Goal: Task Accomplishment & Management: Use online tool/utility

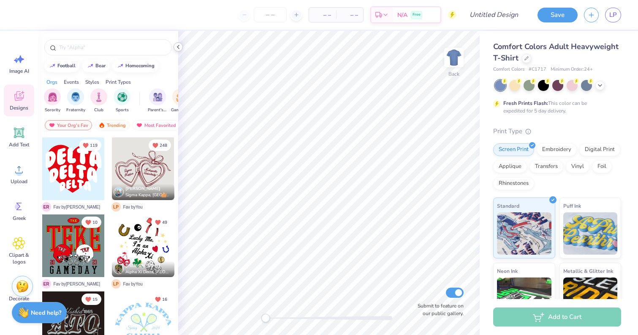
click at [179, 48] on polyline at bounding box center [178, 46] width 2 height 3
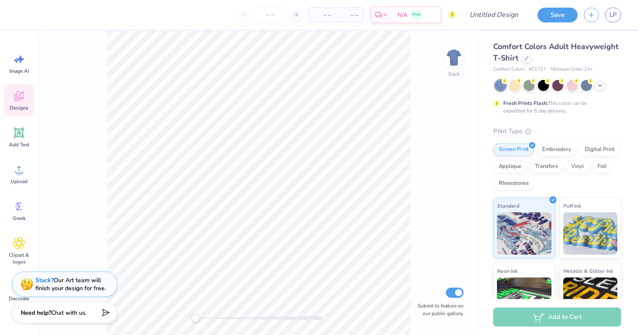
click at [19, 97] on icon at bounding box center [18, 96] width 9 height 10
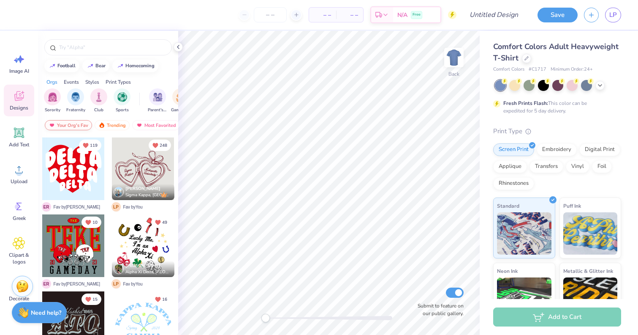
click at [73, 125] on div "Your Org's Fav" at bounding box center [68, 125] width 47 height 10
click at [100, 49] on input "text" at bounding box center [112, 47] width 108 height 8
type input "boot"
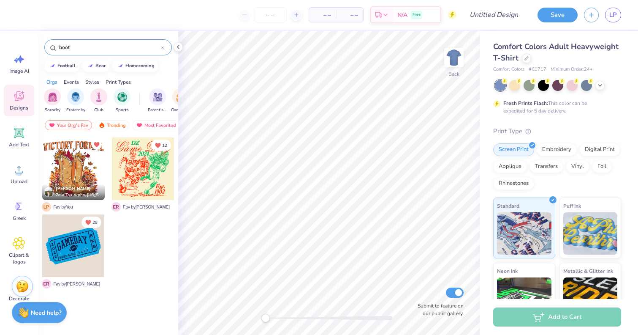
click at [86, 172] on div at bounding box center [73, 168] width 63 height 63
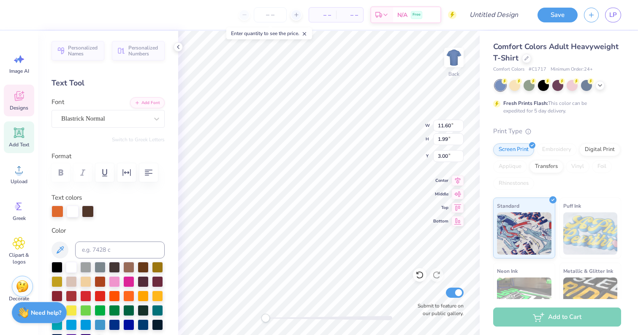
type textarea "Alpha Xi Delta"
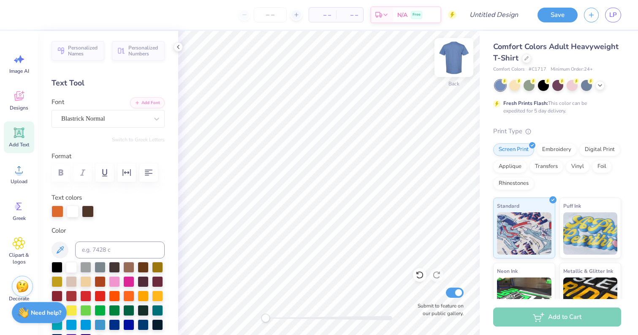
click at [456, 60] on img at bounding box center [454, 58] width 34 height 34
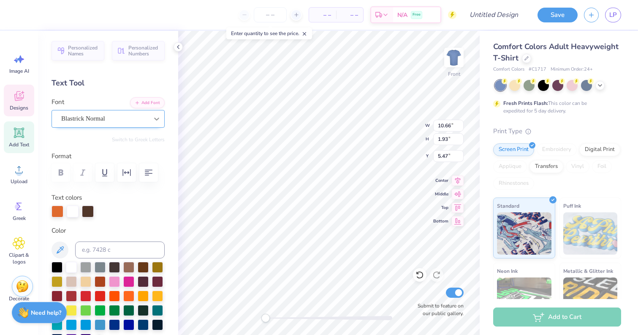
scroll to position [0, 0]
type textarea "Date Night"
type textarea "Fall 2025"
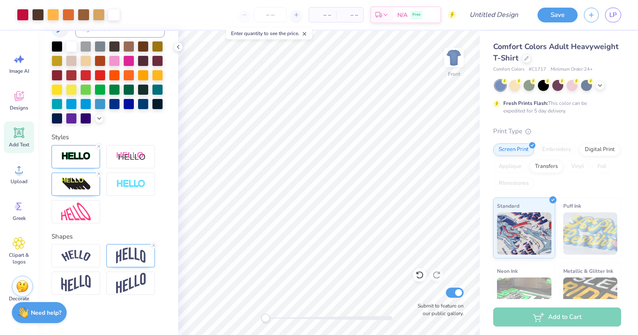
scroll to position [223, 0]
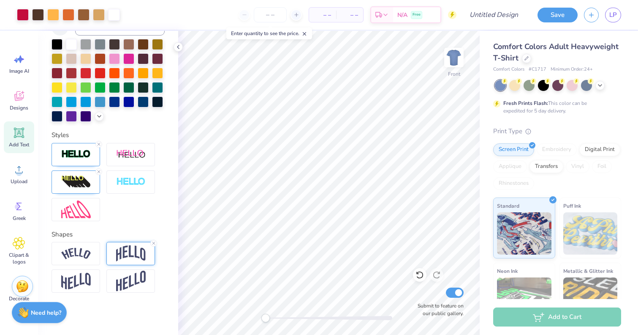
click at [126, 251] on img at bounding box center [131, 253] width 30 height 16
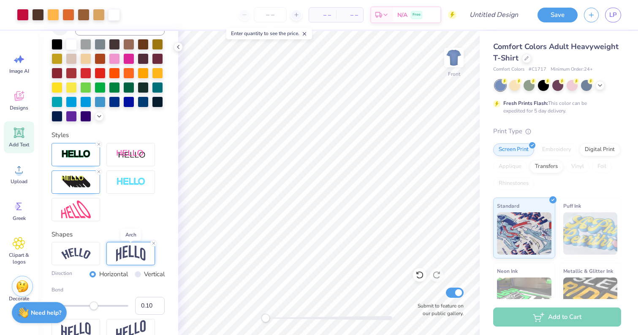
scroll to position [272, 0]
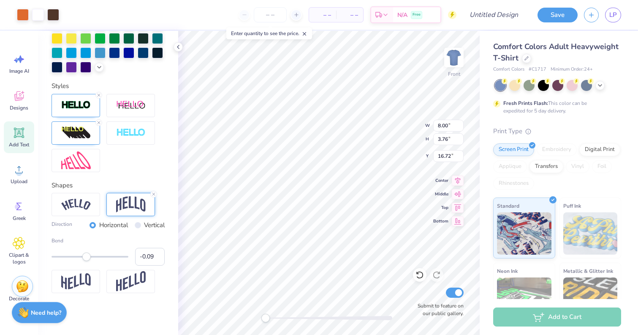
type input "-0.10"
drag, startPoint x: 95, startPoint y: 256, endPoint x: 86, endPoint y: 256, distance: 8.9
click at [86, 256] on div "Accessibility label" at bounding box center [86, 256] width 8 height 8
type input "1.83"
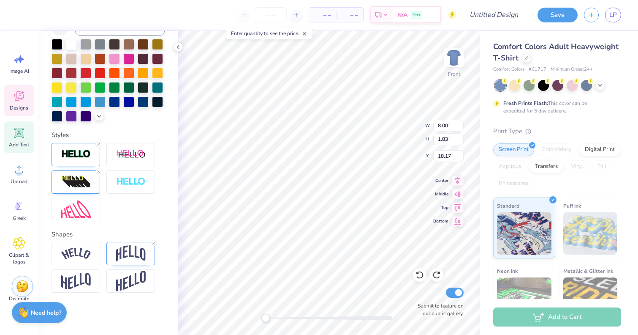
type input "16.72"
click at [134, 256] on img at bounding box center [131, 253] width 30 height 16
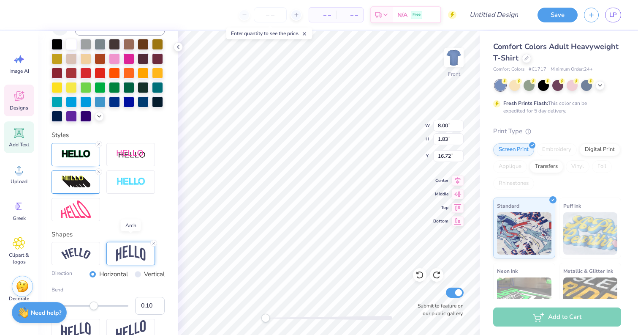
scroll to position [272, 0]
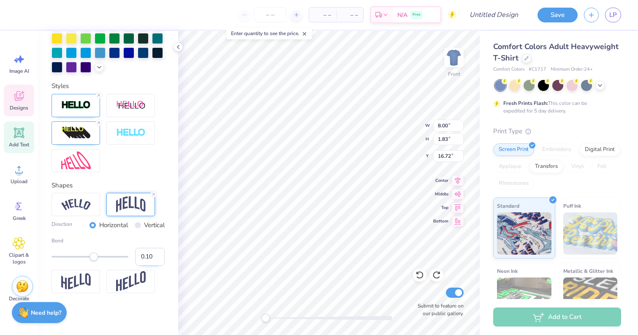
click at [142, 256] on input "0.10" at bounding box center [150, 257] width 30 height 18
type input "-0.10"
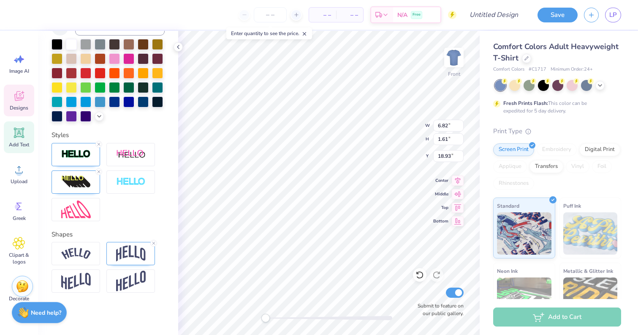
type input "18.23"
type input "8.00"
type input "1.83"
type input "16.89"
click at [137, 259] on img at bounding box center [131, 253] width 30 height 16
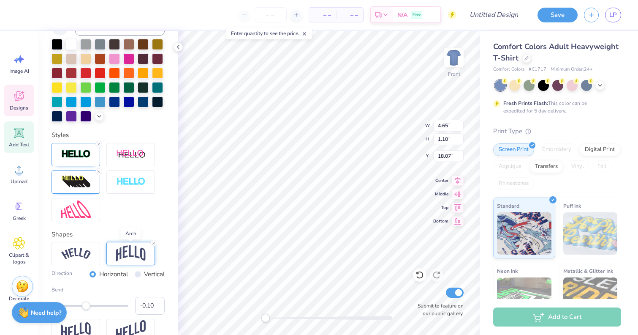
scroll to position [272, 0]
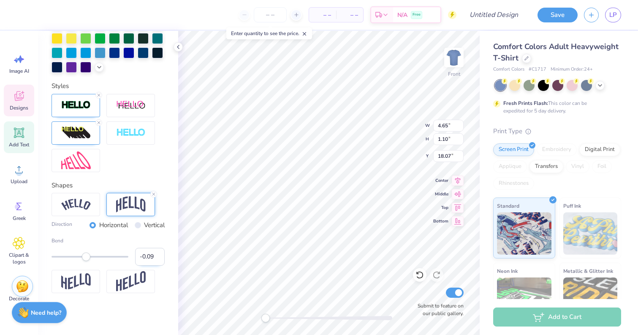
click at [157, 254] on input "-0.09" at bounding box center [150, 257] width 30 height 18
click at [157, 254] on input "-0.08" at bounding box center [150, 257] width 30 height 18
click at [157, 254] on input "-0.07" at bounding box center [150, 257] width 30 height 18
type input "-0.06"
click at [157, 254] on input "-0.06" at bounding box center [150, 257] width 30 height 18
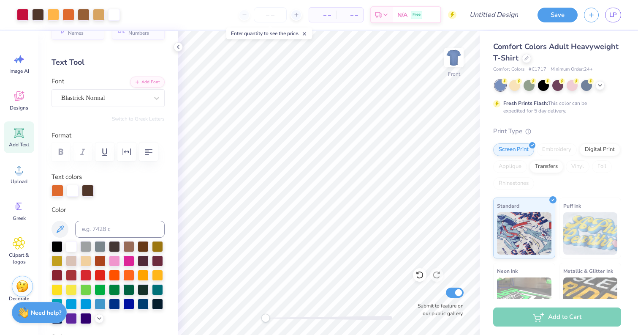
scroll to position [0, 0]
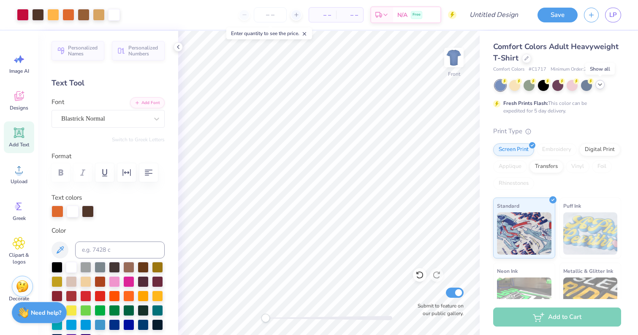
click at [599, 86] on icon at bounding box center [600, 84] width 7 height 7
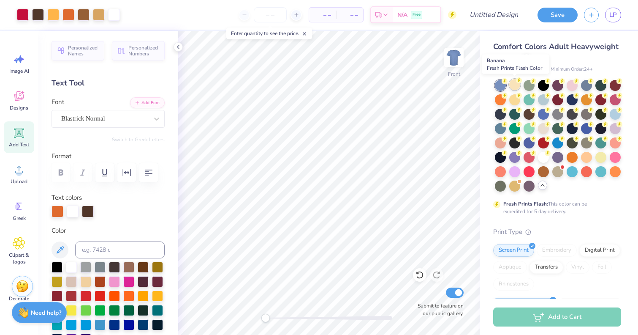
click at [517, 85] on div at bounding box center [515, 84] width 11 height 11
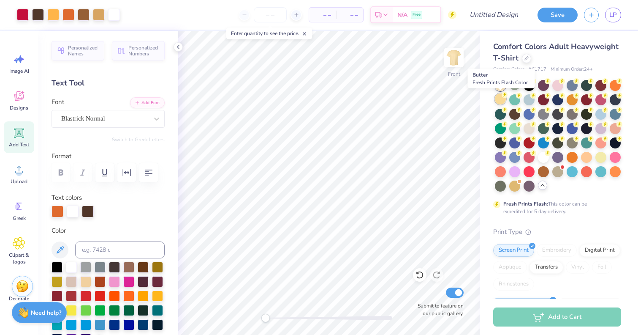
click at [499, 100] on div at bounding box center [500, 98] width 11 height 11
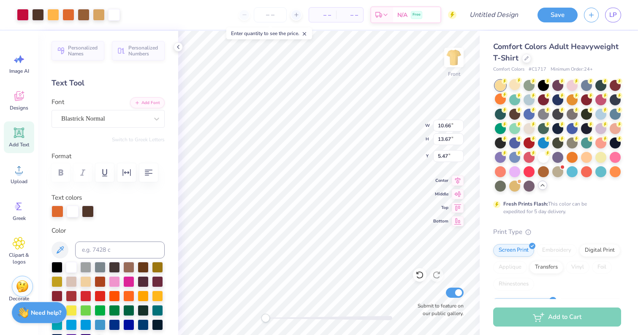
type input "12.51"
type input "15.59"
type input "3.70"
type input "9.54"
type input "12.88"
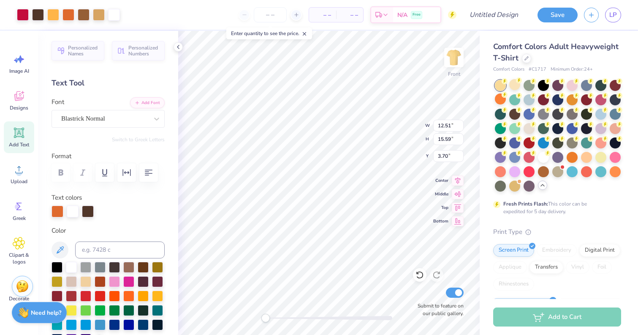
type input "6.26"
type input "12.32"
type input "15.42"
type input "5.83"
type input "9.54"
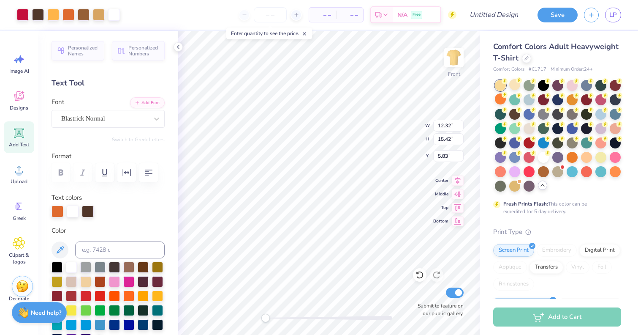
type input "12.88"
type input "6.26"
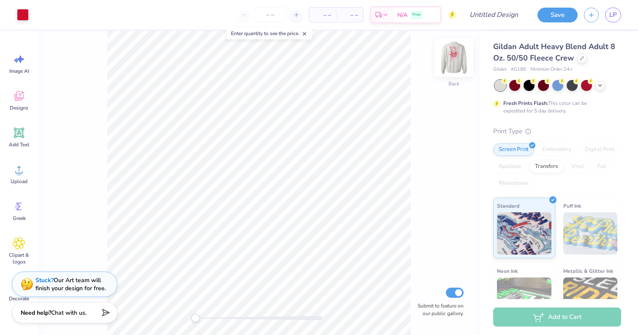
click at [455, 58] on img at bounding box center [454, 58] width 34 height 34
click at [581, 58] on icon at bounding box center [582, 57] width 3 height 3
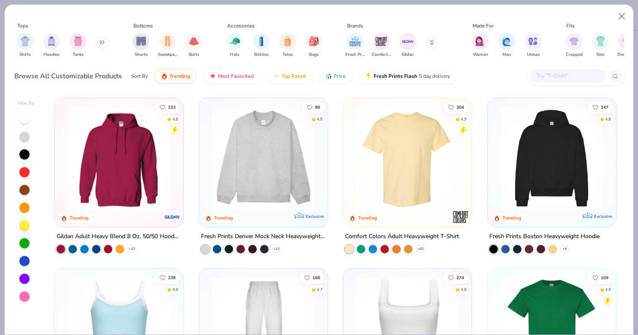
click at [400, 149] on img at bounding box center [407, 157] width 111 height 103
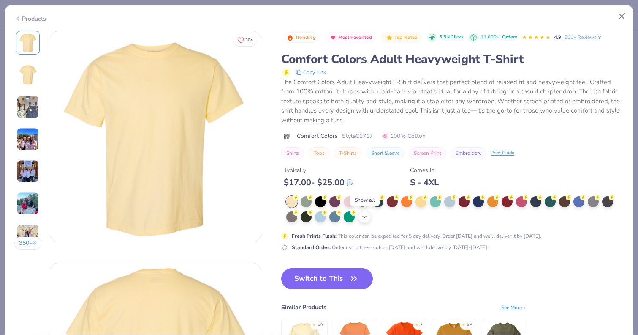
click at [366, 215] on icon at bounding box center [364, 216] width 7 height 7
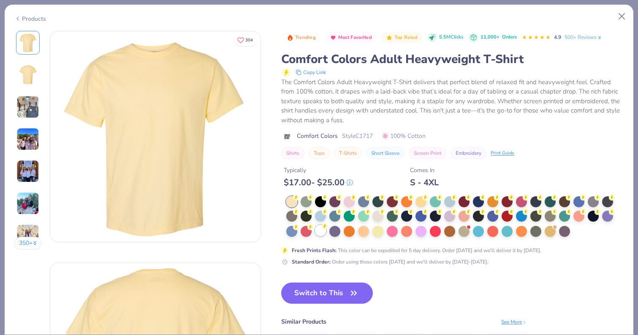
click at [321, 230] on div at bounding box center [320, 230] width 11 height 11
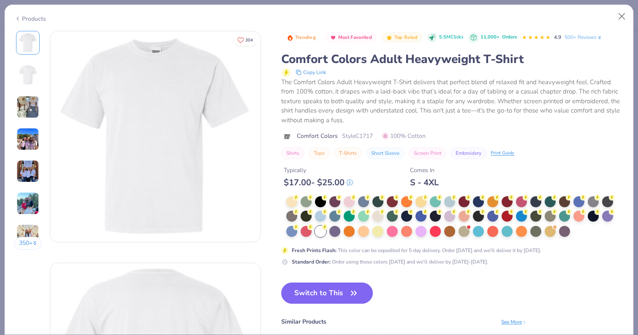
click at [325, 289] on button "Switch to This" at bounding box center [327, 292] width 92 height 21
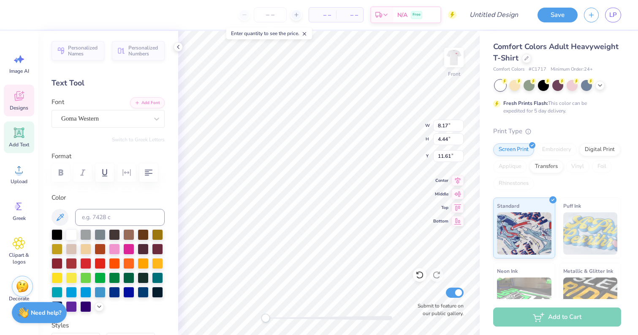
type textarea "[MEDICAL_DATA]"
type textarea "Date Night"
click at [458, 59] on img at bounding box center [454, 58] width 34 height 34
type textarea "[MEDICAL_DATA]"
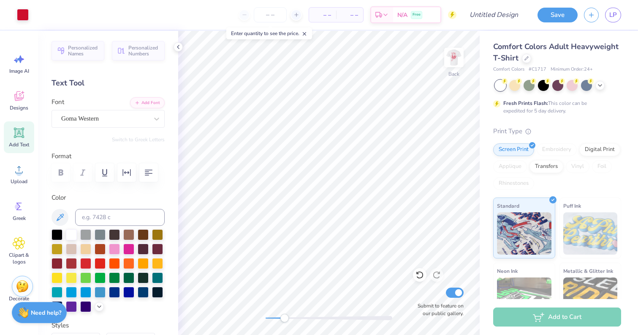
drag, startPoint x: 268, startPoint y: 318, endPoint x: 286, endPoint y: 319, distance: 18.6
click at [286, 319] on div "Accessibility label" at bounding box center [285, 318] width 8 height 8
type textarea "Date Night"
click at [256, 321] on div "Back Submit to feature on our public gallery." at bounding box center [329, 183] width 302 height 304
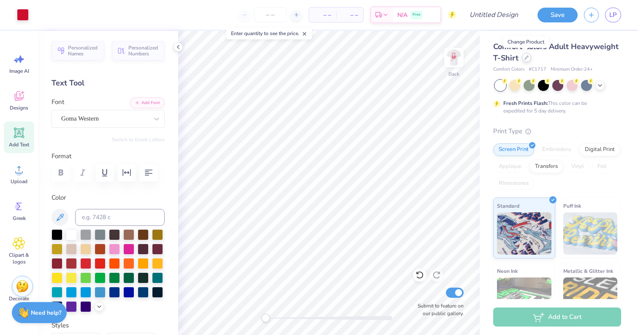
click at [528, 57] on icon at bounding box center [527, 57] width 4 height 4
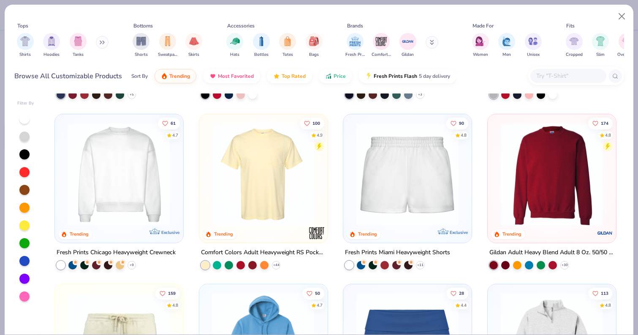
scroll to position [499, 0]
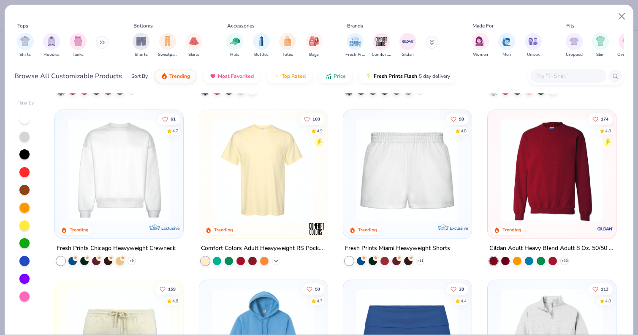
click at [275, 258] on icon at bounding box center [276, 260] width 7 height 7
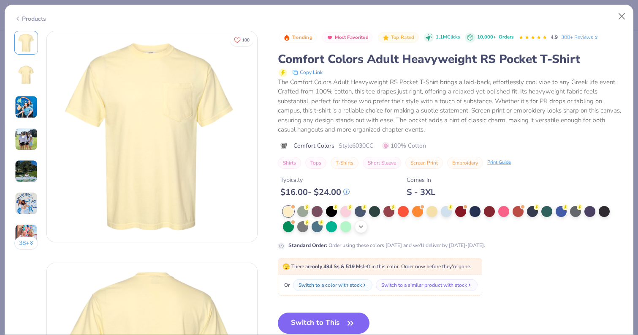
click at [363, 230] on div "+ 22" at bounding box center [361, 226] width 13 height 13
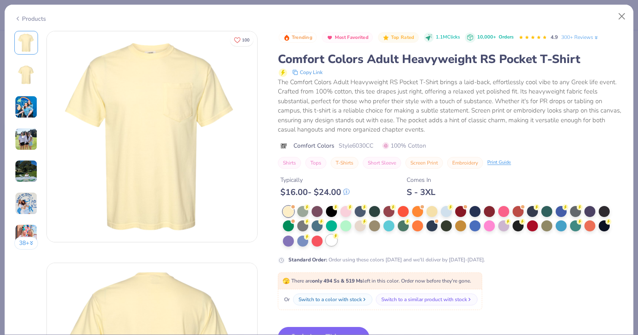
click at [328, 241] on div at bounding box center [331, 240] width 11 height 11
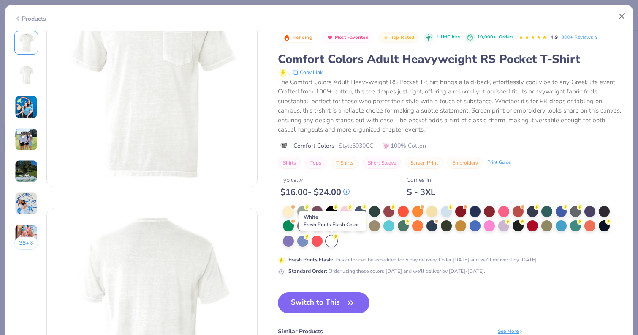
scroll to position [65, 0]
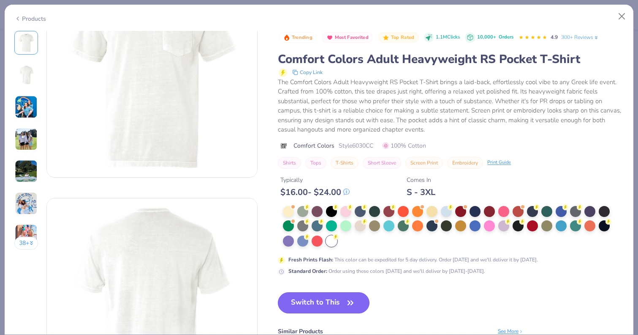
click at [321, 308] on button "Switch to This" at bounding box center [324, 302] width 92 height 21
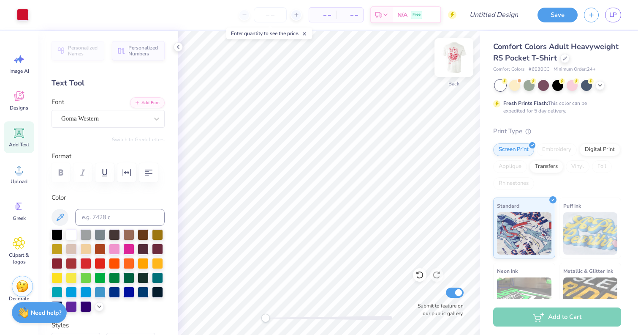
click at [454, 58] on img at bounding box center [454, 58] width 34 height 34
type input "9.10"
type input "13.15"
type input "5.14"
type input "10.67"
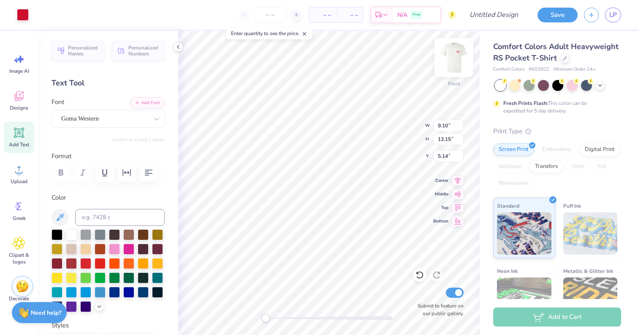
type input "15.41"
type input "5.22"
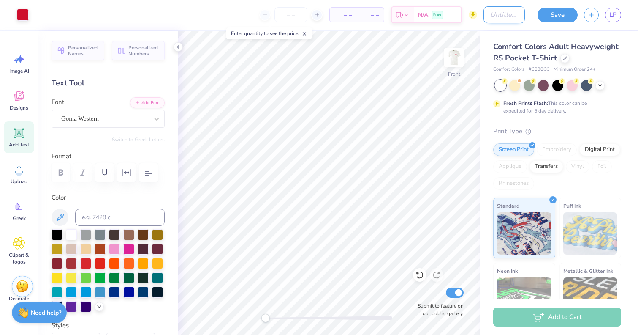
click at [492, 18] on input "Design Title" at bounding box center [504, 14] width 41 height 17
type input "F25 Date Night"
click at [562, 11] on button "Save" at bounding box center [558, 13] width 40 height 15
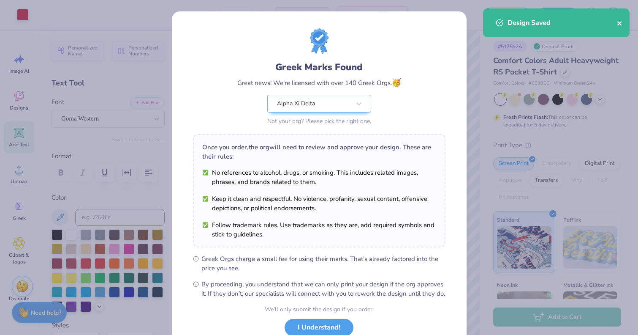
click at [621, 24] on icon "close" at bounding box center [620, 23] width 4 height 4
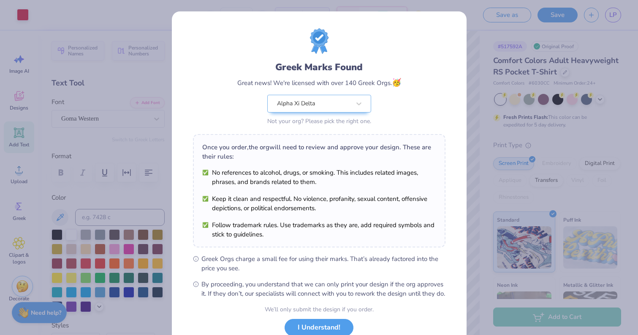
scroll to position [61, 0]
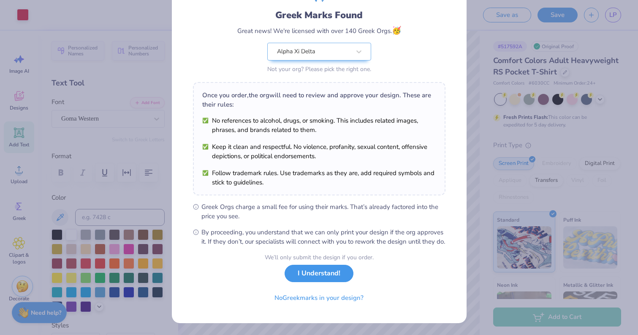
click at [320, 276] on button "I Understand!" at bounding box center [319, 273] width 69 height 17
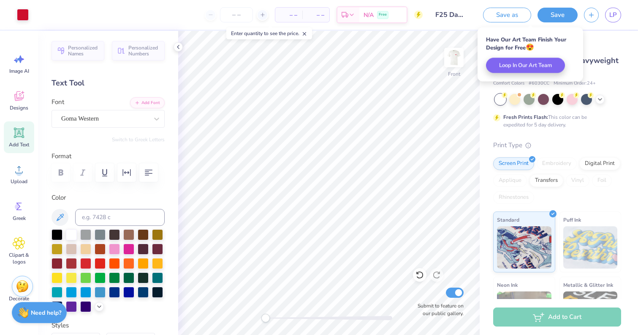
scroll to position [0, 0]
click at [614, 18] on span "LP" at bounding box center [614, 15] width 8 height 10
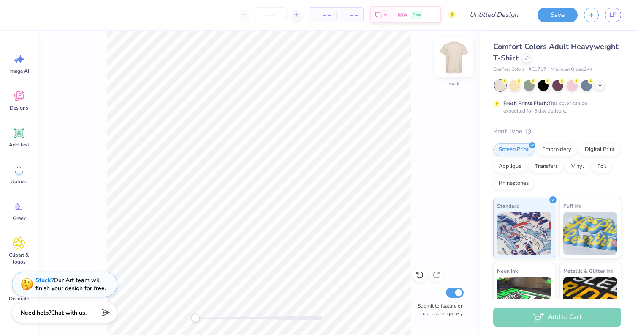
click at [450, 57] on img at bounding box center [454, 58] width 34 height 34
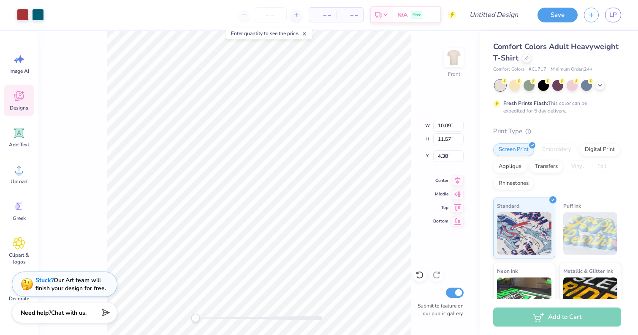
type input "2.94"
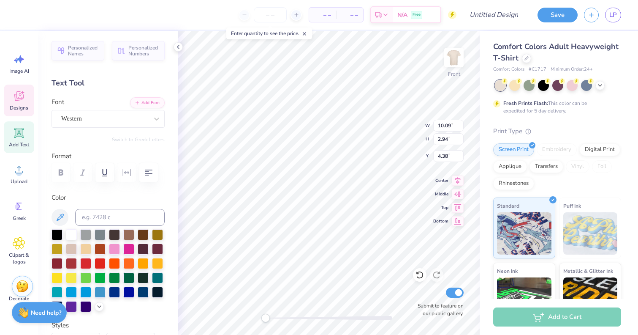
scroll to position [0, 1]
type textarea "ALPHA XI DELTA"
click at [527, 58] on icon at bounding box center [527, 57] width 4 height 4
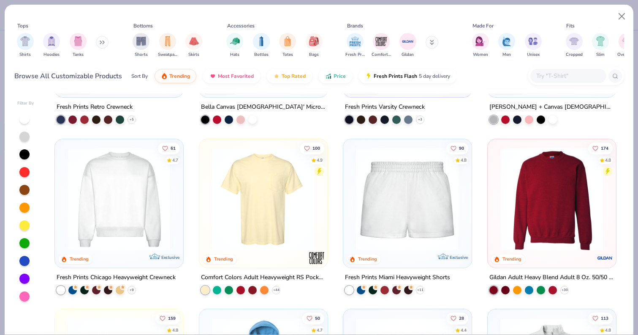
scroll to position [470, 0]
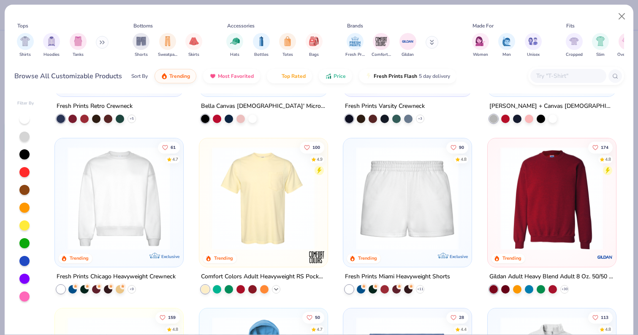
click at [277, 288] on polyline at bounding box center [276, 289] width 3 height 2
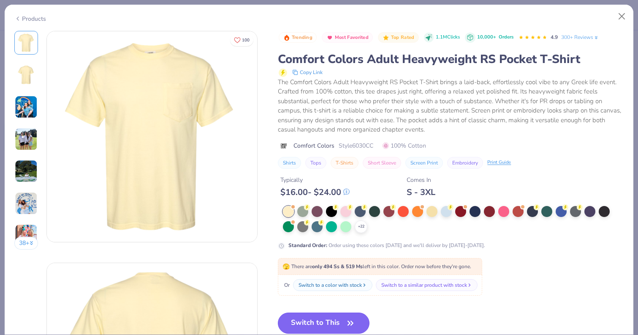
click at [336, 325] on button "Switch to This" at bounding box center [324, 322] width 92 height 21
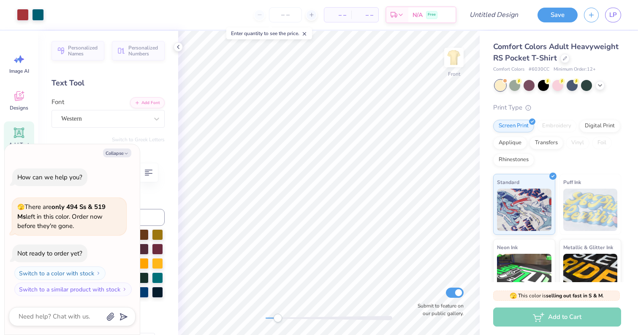
click at [278, 316] on div at bounding box center [329, 318] width 127 height 4
click at [282, 318] on div at bounding box center [329, 318] width 127 height 4
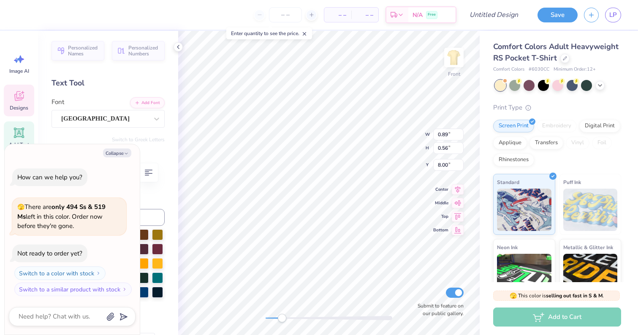
type textarea "x"
type textarea "1"
type textarea "x"
type textarea "2"
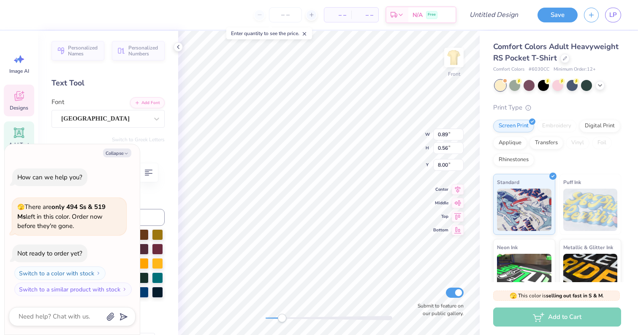
type textarea "x"
type textarea "25"
drag, startPoint x: 284, startPoint y: 319, endPoint x: 294, endPoint y: 320, distance: 9.4
click at [294, 320] on div "Accessibility label" at bounding box center [293, 318] width 8 height 8
type textarea "x"
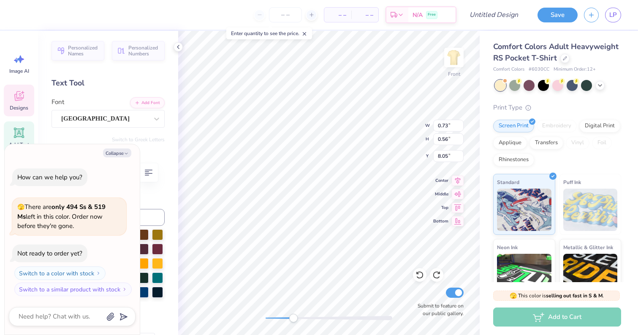
type textarea "2 5"
type textarea "x"
type textarea "25"
type textarea "x"
type input "9.63"
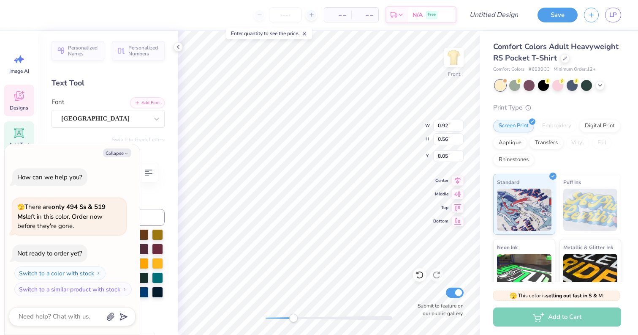
type input "8.86"
type input "6.30"
type textarea "x"
type input "1.58"
type input "0.24"
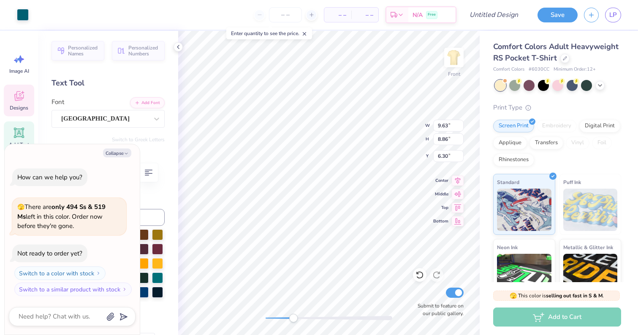
type input "8.65"
type textarea "x"
type textarea "OF S"
type textarea "x"
type textarea "OF Sep"
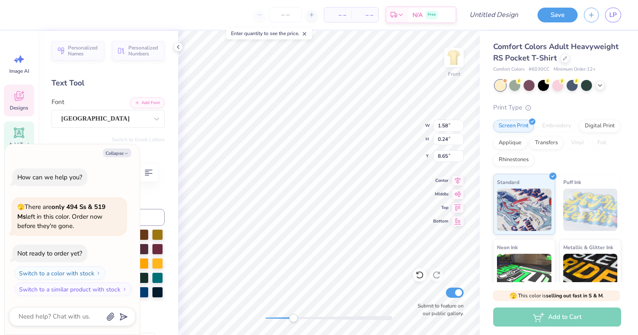
type textarea "x"
type textarea "OF Sept"
type textarea "x"
type textarea "OF Septe"
type textarea "x"
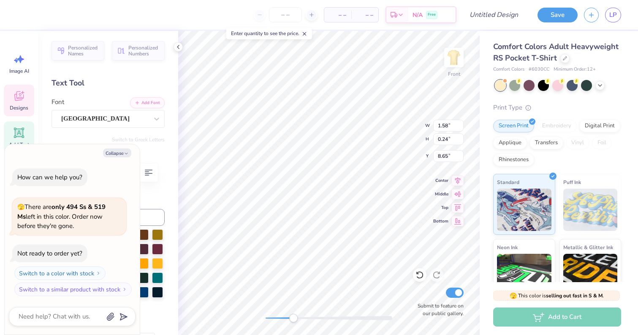
type textarea "OF Septemb"
type textarea "x"
type textarea "OF Septembe"
type textarea "x"
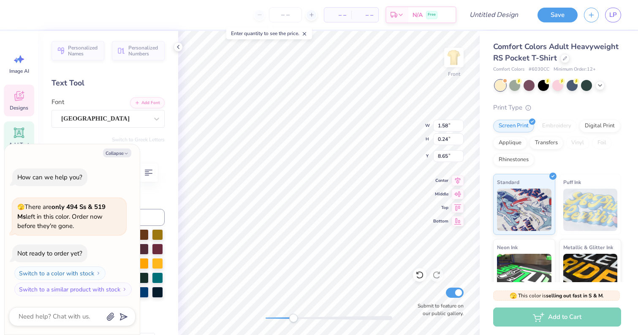
type textarea "OF September"
type textarea "x"
type textarea "September"
type textarea "x"
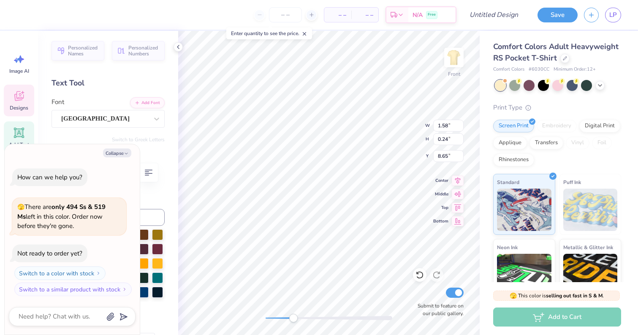
type textarea "September"
type textarea "x"
type input "9.63"
type input "8.86"
type input "6.30"
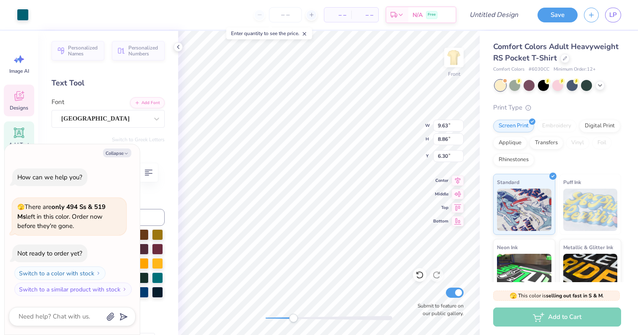
type textarea "x"
type input "1.74"
type input "0.23"
type input "8.68"
type textarea "x"
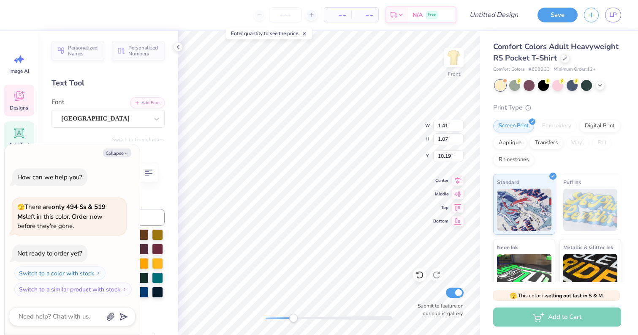
type textarea "2"
type textarea "x"
type textarea "25"
type textarea "x"
type textarea "2"
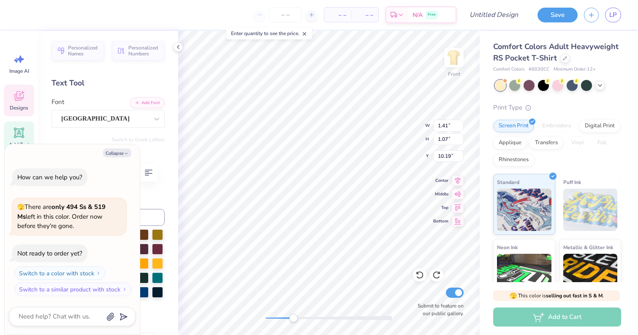
type textarea "x"
type textarea "25"
type textarea "x"
type textarea "25"
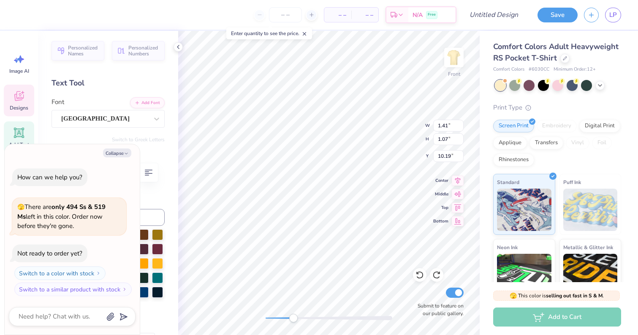
type textarea "x"
type textarea "25"
type textarea "x"
type input "1.57"
type input "1.10"
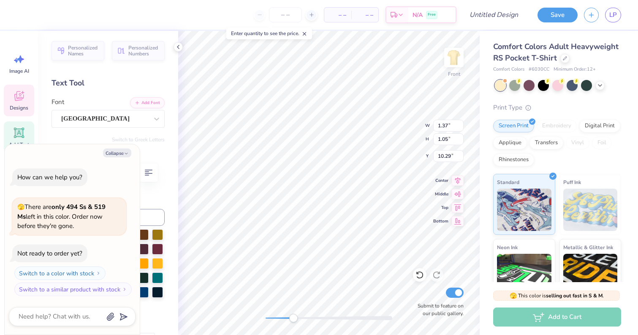
type input "9.02"
type textarea "x"
type input "1.37"
type input "1.05"
type input "10.32"
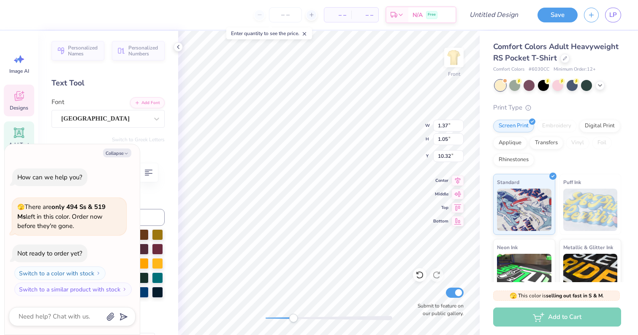
type textarea "x"
type input "1.57"
type input "1.10"
type input "9.02"
type textarea "x"
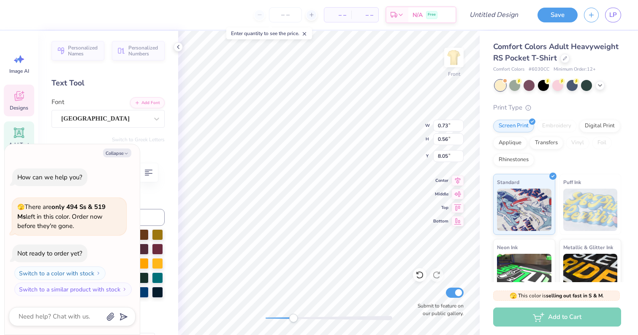
type input "1.74"
type input "0.23"
type input "7.54"
type textarea "x"
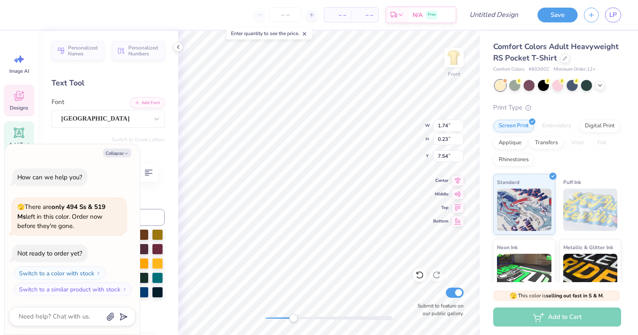
type textarea "oSeptember"
type textarea "x"
type textarea "ofSeptember"
type textarea "x"
type textarea "of September"
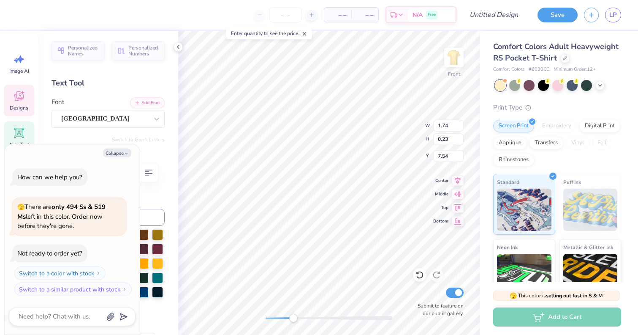
type textarea "x"
type textarea "of Sept"
type textarea "x"
type textarea "of Sept."
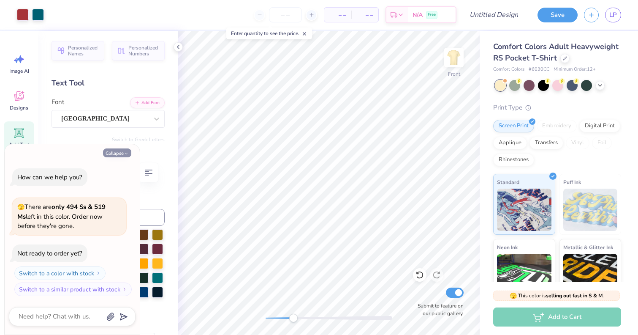
click at [123, 155] on button "Collapse" at bounding box center [117, 152] width 28 height 9
type textarea "x"
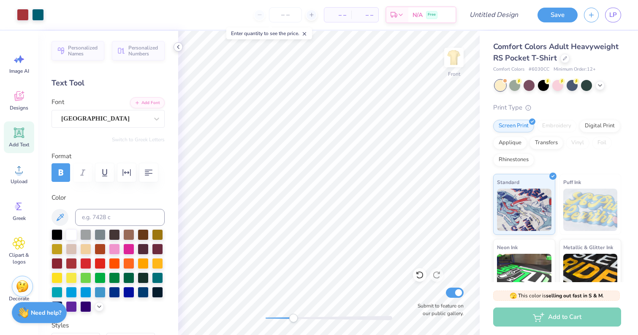
click at [180, 47] on icon at bounding box center [178, 47] width 7 height 7
click at [461, 137] on input "1.06" at bounding box center [449, 139] width 30 height 12
click at [461, 137] on input "1.07" at bounding box center [449, 139] width 30 height 12
click at [461, 137] on input "1.08" at bounding box center [449, 139] width 30 height 12
click at [461, 137] on input "1.09" at bounding box center [449, 139] width 30 height 12
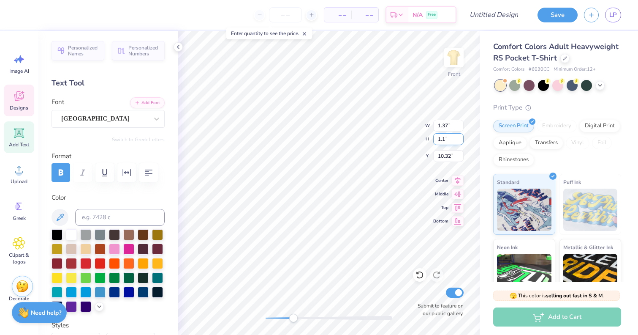
click at [461, 137] on input "1.1" at bounding box center [449, 139] width 30 height 12
type input "1.11"
click at [461, 137] on input "1.11" at bounding box center [449, 139] width 30 height 12
type input "1.37"
type input "1.05"
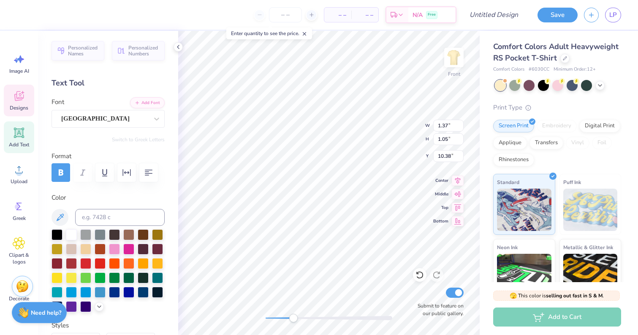
type input "10.38"
click at [459, 137] on input "1.06" at bounding box center [449, 139] width 30 height 12
click at [459, 137] on input "1.07" at bounding box center [449, 139] width 30 height 12
click at [459, 137] on input "1.08" at bounding box center [449, 139] width 30 height 12
click at [459, 137] on input "1.09" at bounding box center [449, 139] width 30 height 12
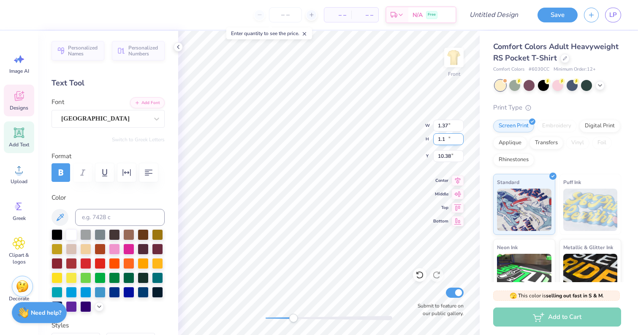
type input "1.1"
click at [459, 137] on input "1.1" at bounding box center [449, 139] width 30 height 12
type input "1.57"
type input "1.10"
type input "9.12"
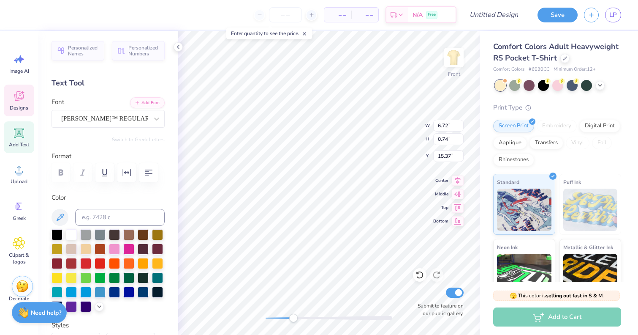
type textarea "D A T E N I G H T"
drag, startPoint x: 295, startPoint y: 316, endPoint x: 282, endPoint y: 319, distance: 13.0
click at [282, 319] on div "Accessibility label" at bounding box center [282, 318] width 8 height 8
drag, startPoint x: 282, startPoint y: 316, endPoint x: 269, endPoint y: 315, distance: 13.1
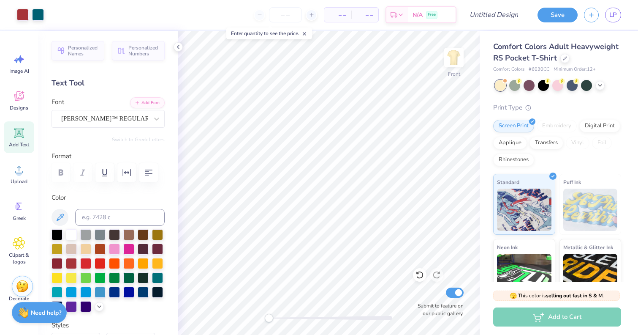
click at [269, 315] on div "Accessibility label" at bounding box center [269, 318] width 8 height 8
click at [603, 87] on icon at bounding box center [600, 84] width 7 height 7
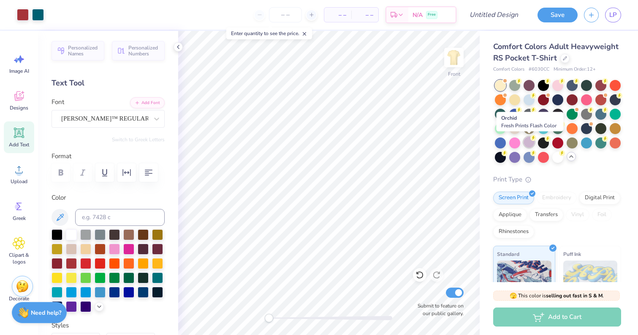
click at [529, 143] on div at bounding box center [529, 141] width 11 height 11
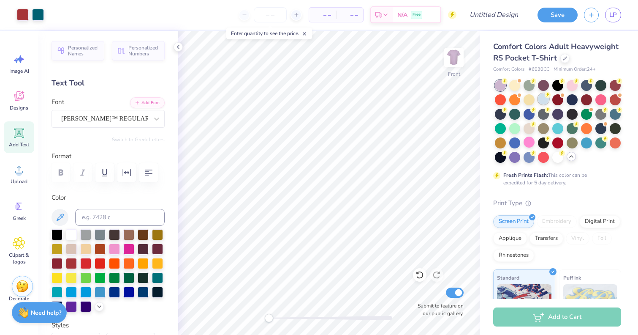
click at [545, 100] on div at bounding box center [543, 98] width 11 height 11
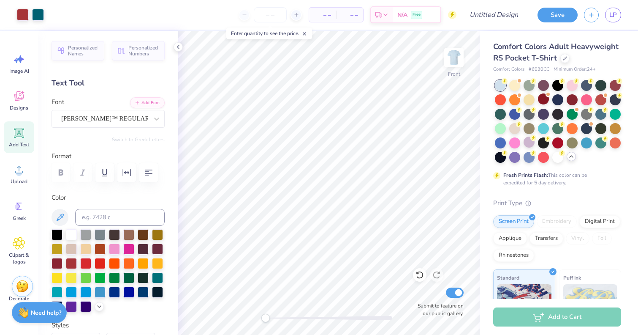
drag, startPoint x: 270, startPoint y: 320, endPoint x: 263, endPoint y: 320, distance: 7.6
click at [263, 320] on div "Accessibility label" at bounding box center [266, 318] width 8 height 8
type input "11.81"
type input "11.50"
type input "6.70"
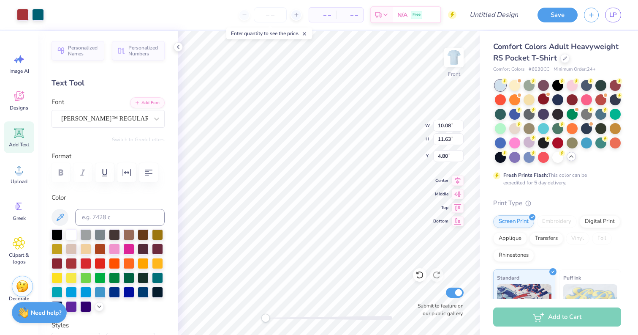
type input "4.80"
type input "13.89"
type input "14.02"
type input "4.50"
type input "12.04"
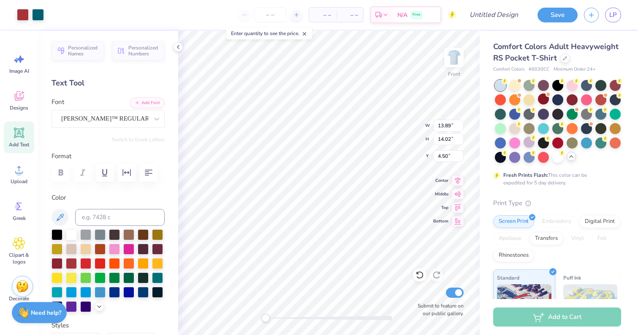
type input "12.90"
type input "4.63"
type input "12.50"
type input "13.18"
type input "4.60"
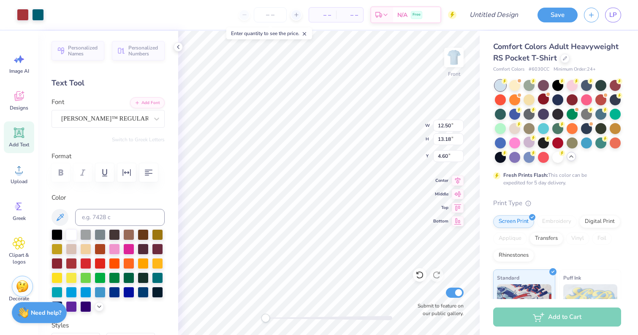
type input "5.23"
drag, startPoint x: 267, startPoint y: 319, endPoint x: 277, endPoint y: 320, distance: 9.7
click at [277, 320] on div "Accessibility label" at bounding box center [273, 318] width 8 height 8
